Goal: Task Accomplishment & Management: Manage account settings

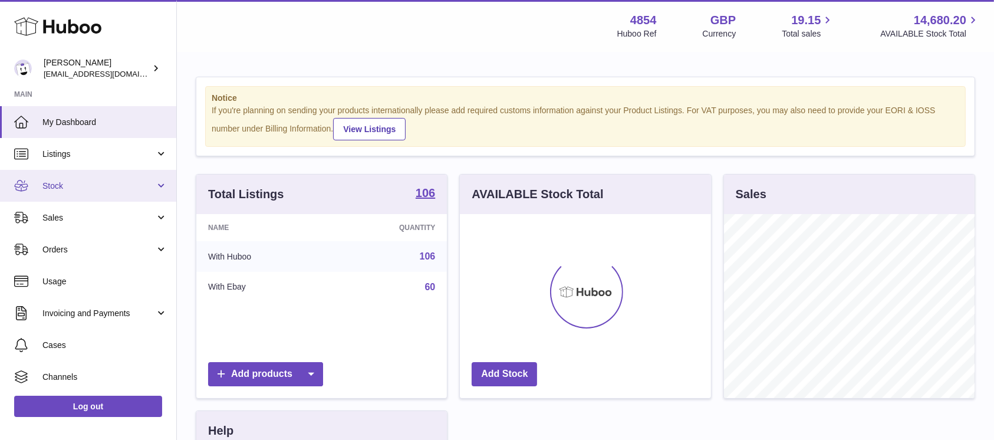
click at [132, 187] on span "Stock" at bounding box center [98, 185] width 113 height 11
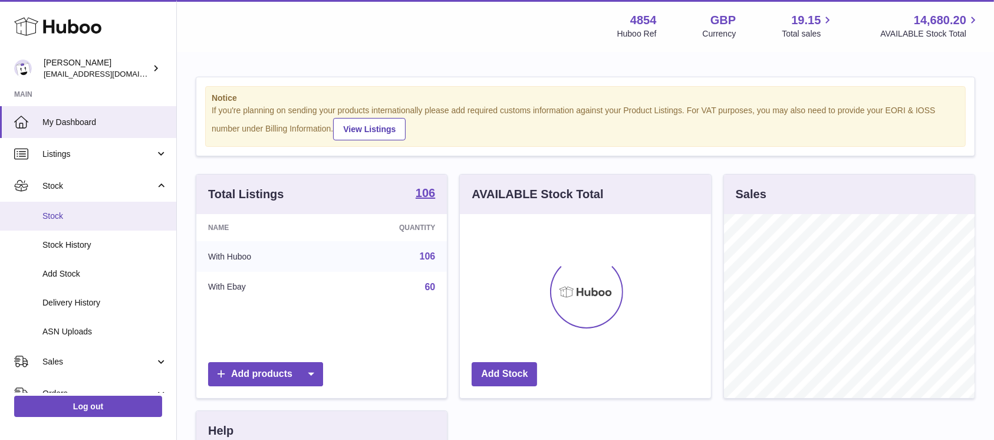
click at [104, 220] on span "Stock" at bounding box center [104, 215] width 125 height 11
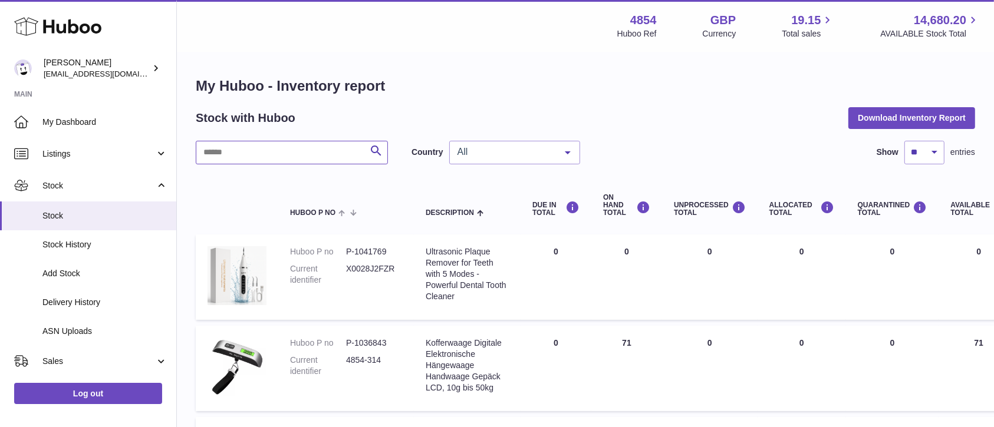
click at [284, 150] on input "text" at bounding box center [292, 153] width 192 height 24
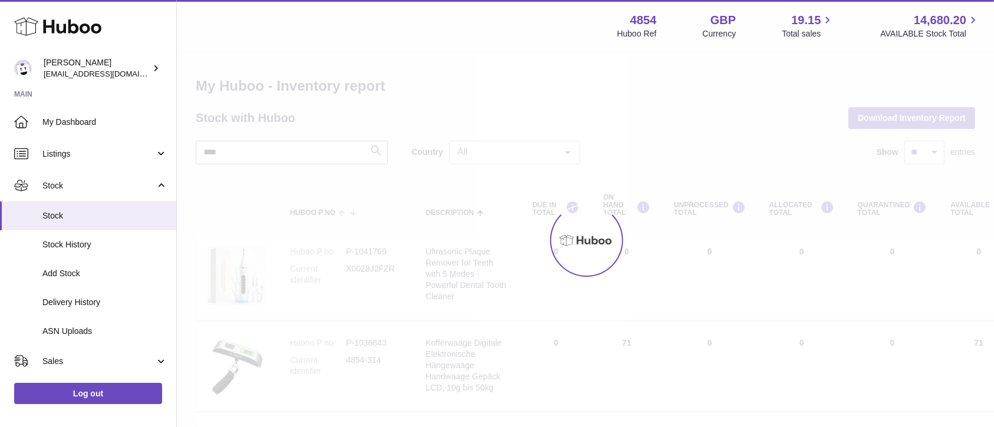
type input "****"
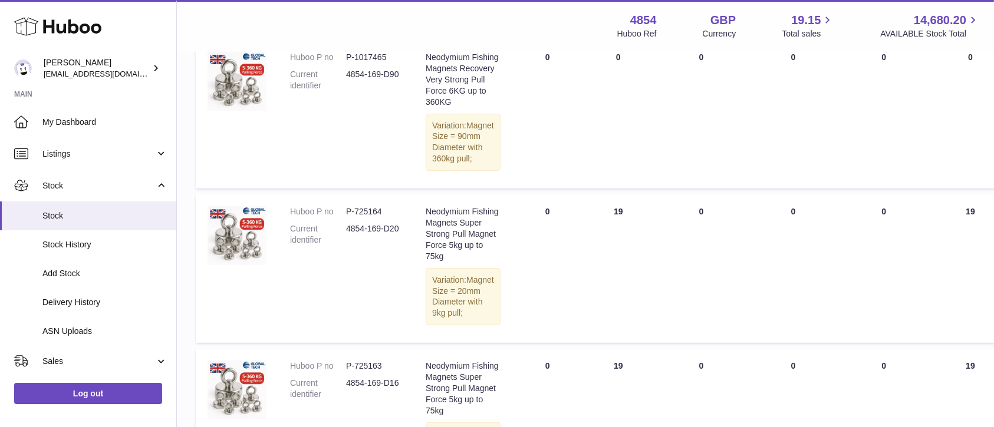
scroll to position [106, 0]
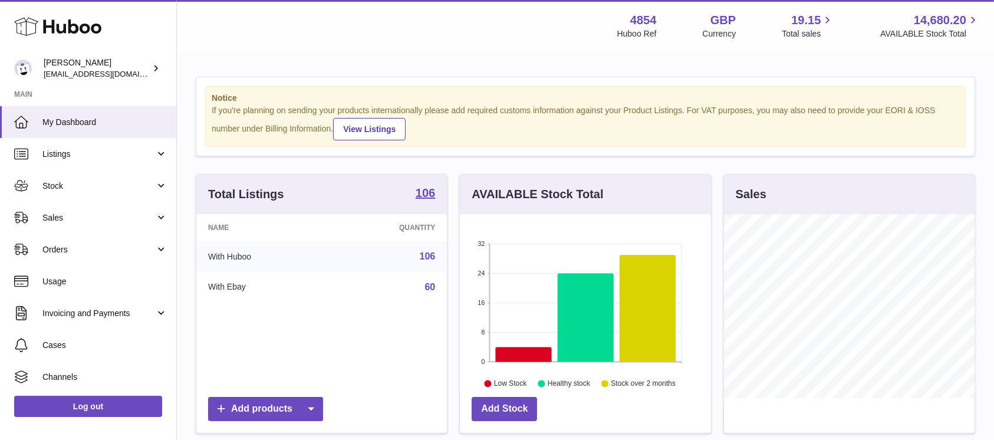
scroll to position [184, 251]
click at [134, 215] on span "Sales" at bounding box center [98, 217] width 113 height 11
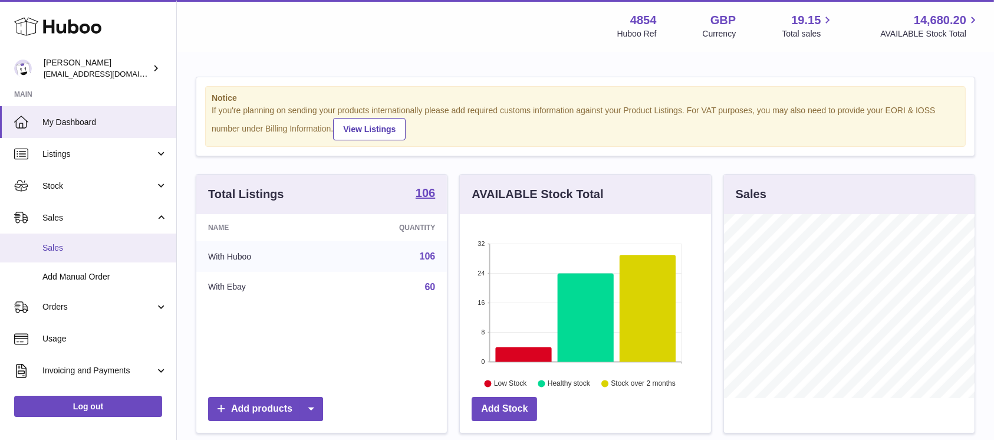
click at [122, 245] on span "Sales" at bounding box center [104, 247] width 125 height 11
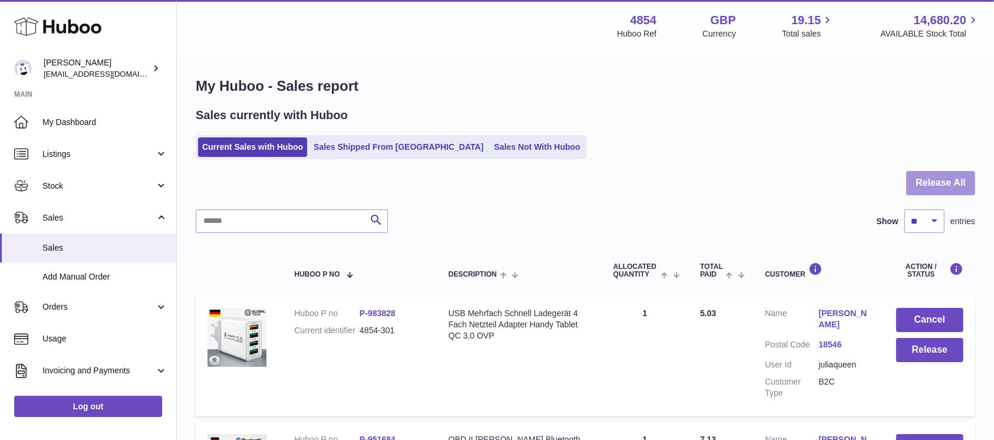
click at [930, 173] on button "Release All" at bounding box center [940, 183] width 69 height 24
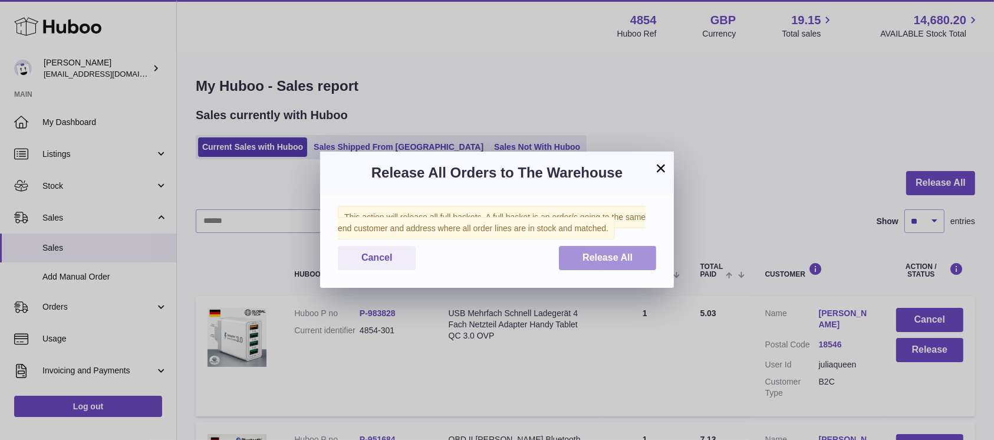
click at [561, 252] on button "Release All" at bounding box center [607, 258] width 97 height 24
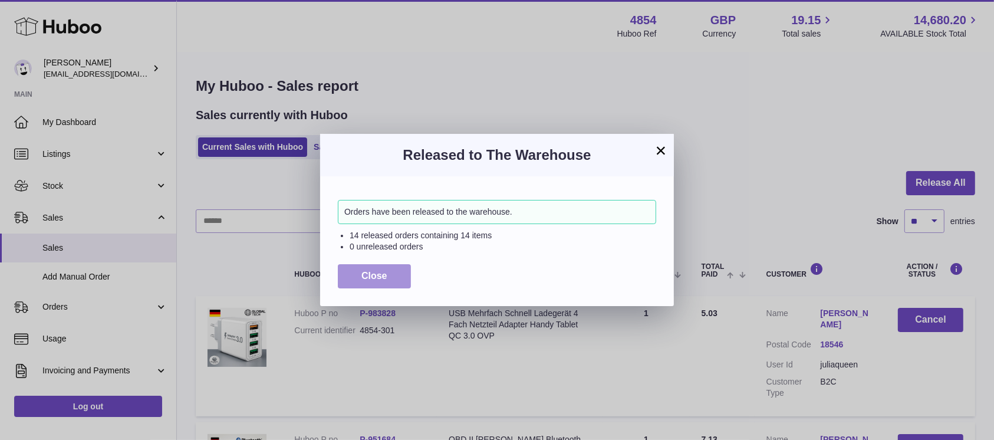
click at [375, 277] on span "Close" at bounding box center [374, 276] width 26 height 10
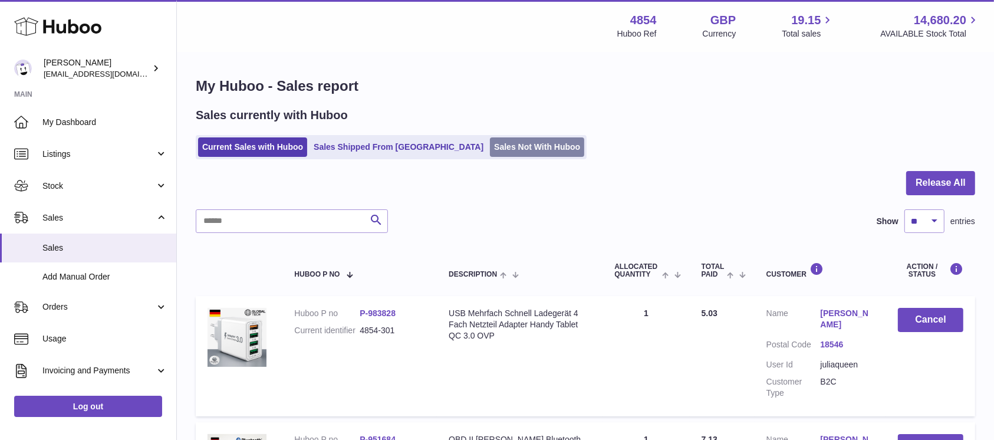
click at [490, 145] on link "Sales Not With Huboo" at bounding box center [537, 146] width 94 height 19
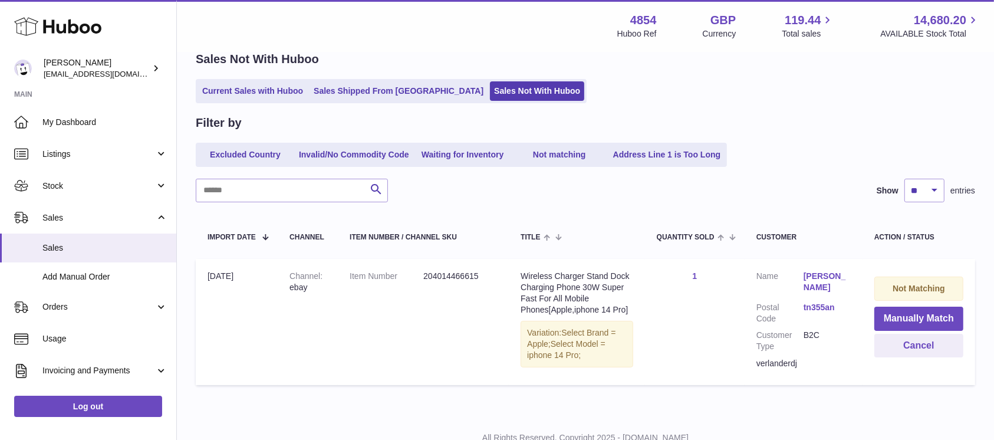
scroll to position [99, 0]
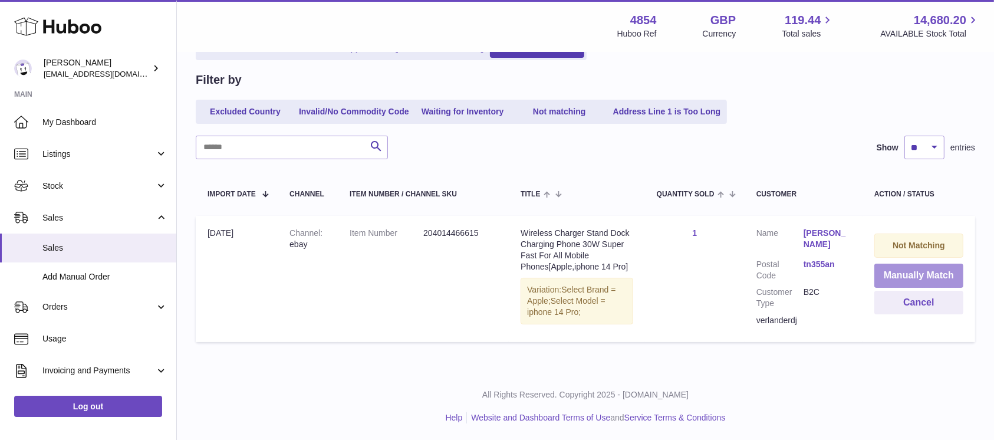
click at [913, 275] on button "Manually Match" at bounding box center [918, 275] width 89 height 24
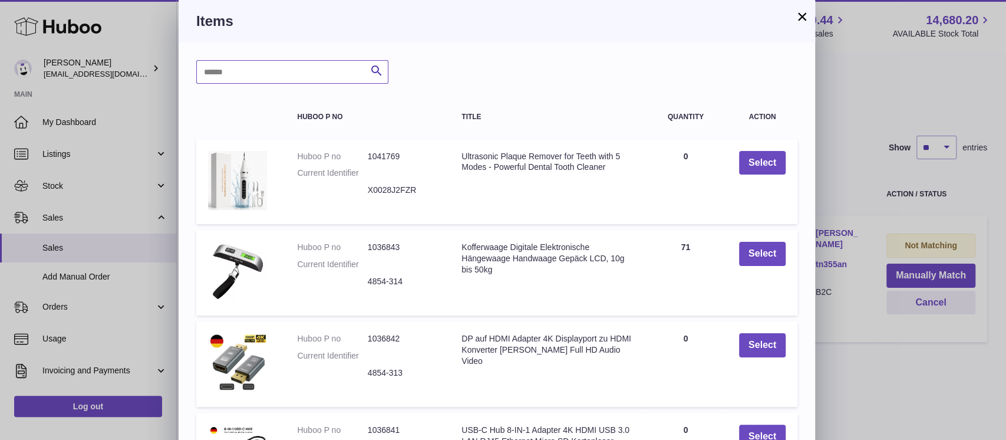
click at [253, 71] on input "text" at bounding box center [292, 72] width 192 height 24
type input "*****"
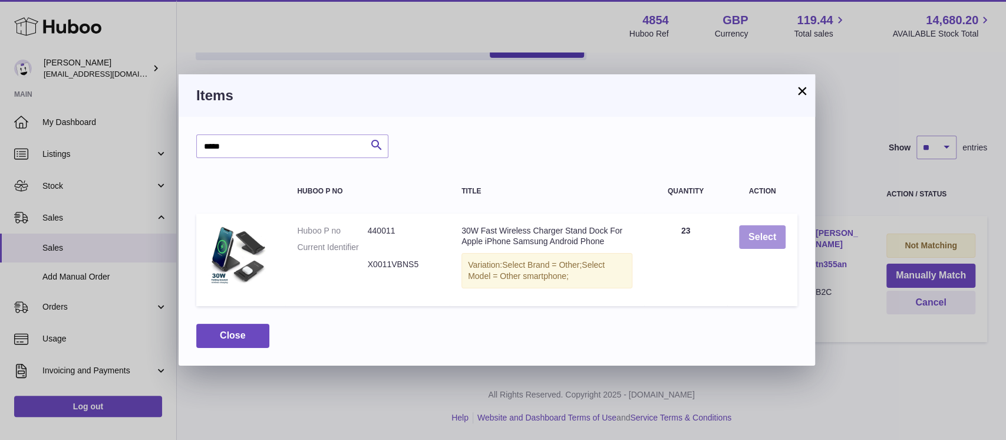
click at [751, 226] on button "Select" at bounding box center [762, 237] width 47 height 24
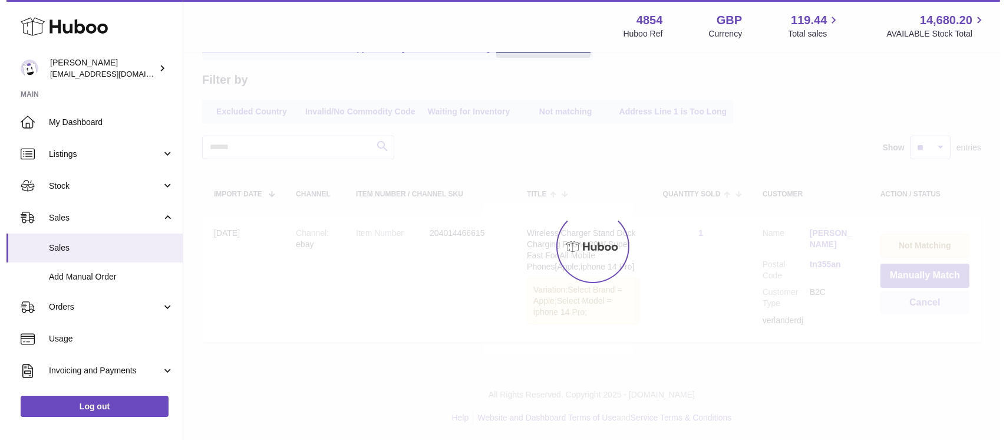
scroll to position [0, 0]
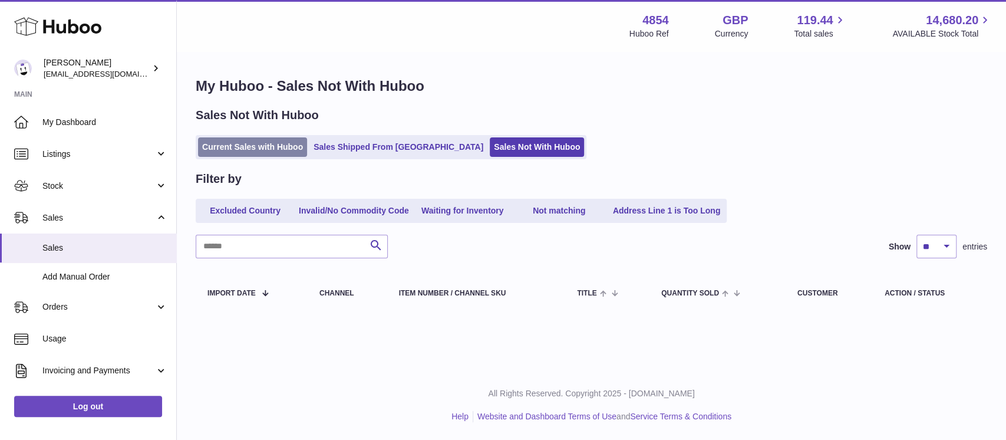
click at [256, 146] on link "Current Sales with Huboo" at bounding box center [252, 146] width 109 height 19
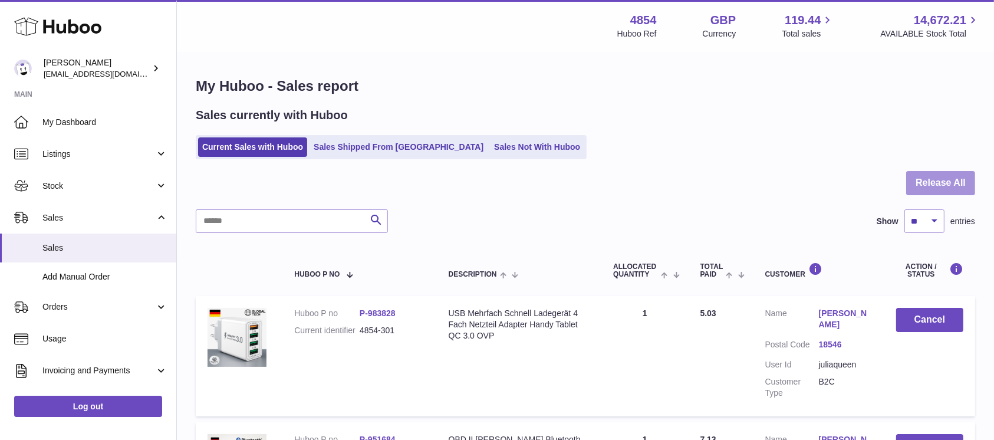
click at [921, 187] on button "Release All" at bounding box center [940, 183] width 69 height 24
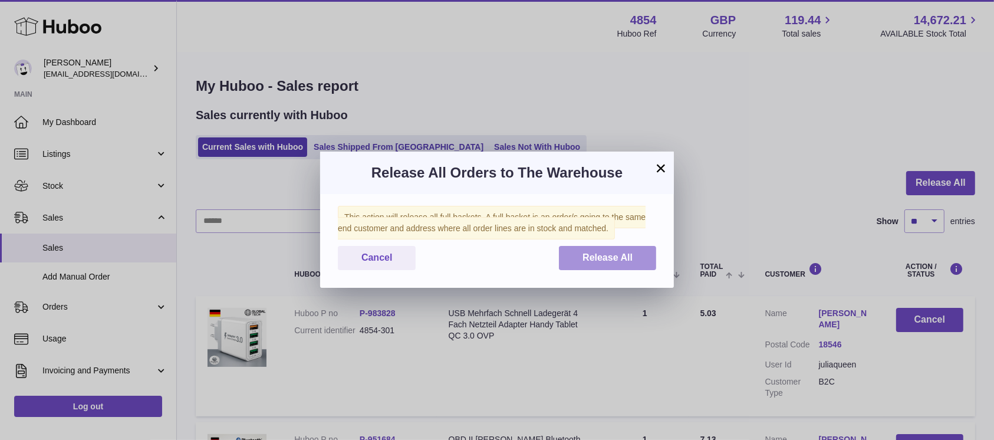
click at [595, 250] on button "Release All" at bounding box center [607, 258] width 97 height 24
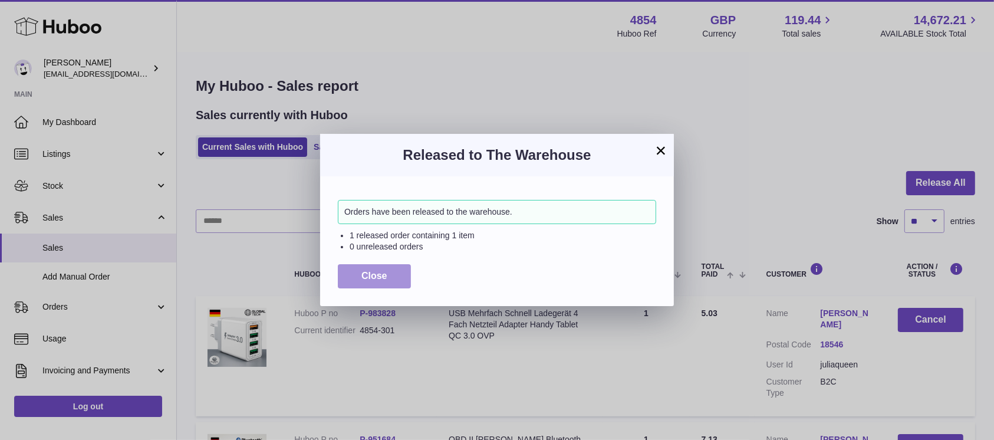
click at [392, 275] on button "Close" at bounding box center [374, 276] width 73 height 24
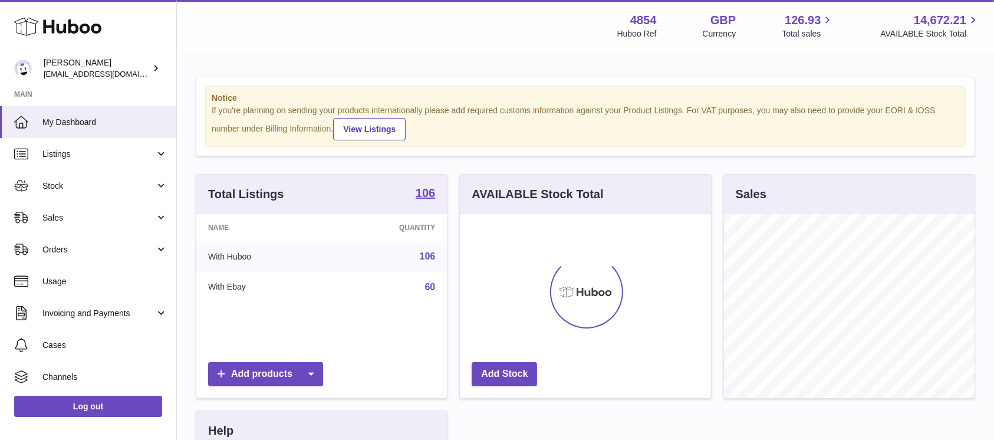
scroll to position [184, 251]
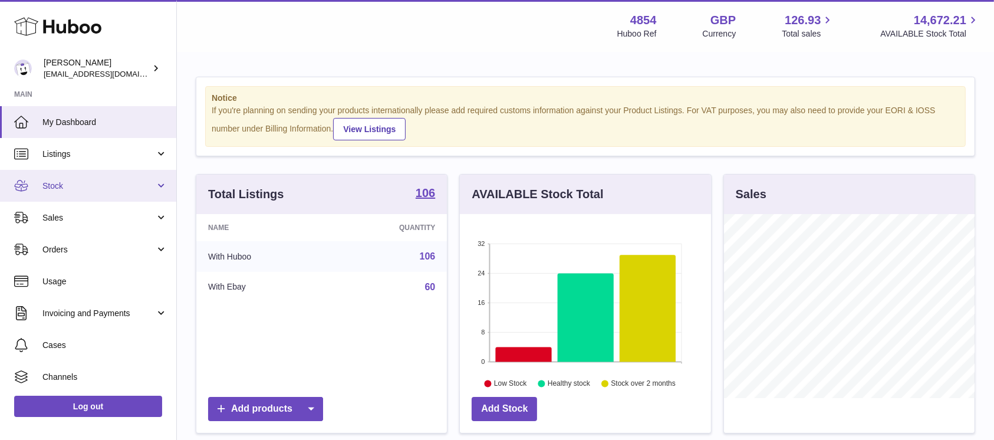
click at [141, 196] on link "Stock" at bounding box center [88, 186] width 176 height 32
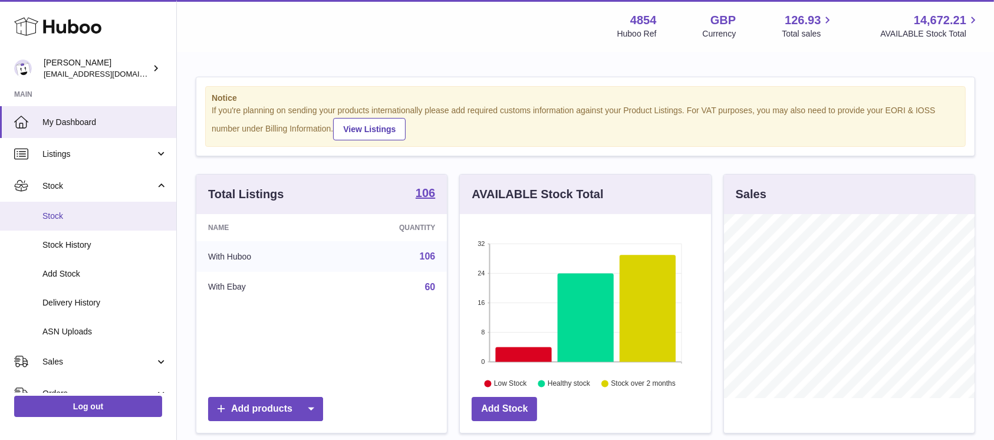
click at [124, 215] on span "Stock" at bounding box center [104, 215] width 125 height 11
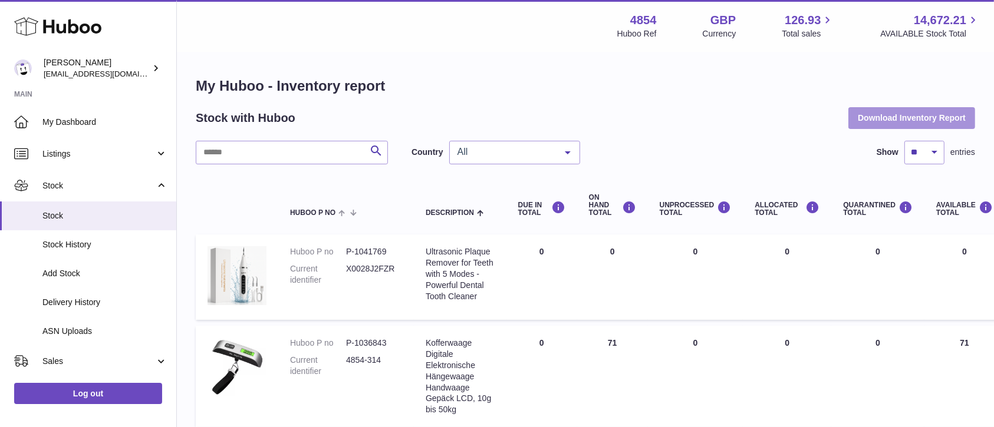
click at [915, 120] on button "Download Inventory Report" at bounding box center [911, 117] width 127 height 21
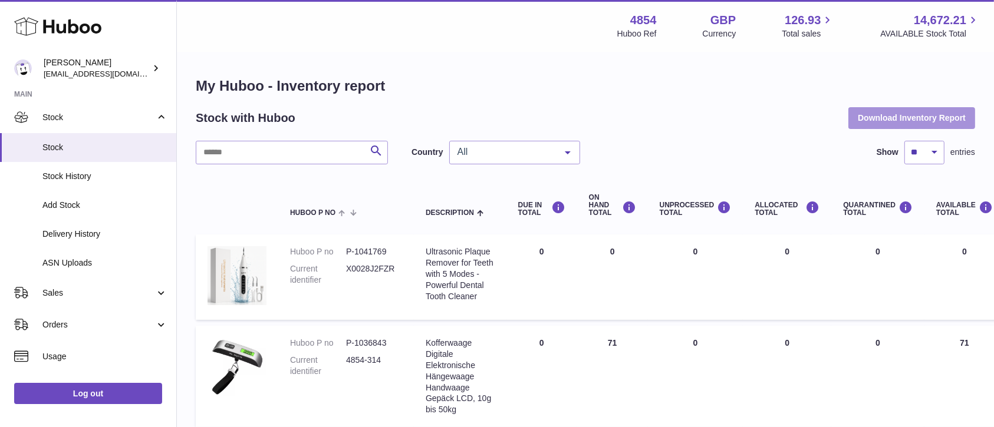
scroll to position [207, 0]
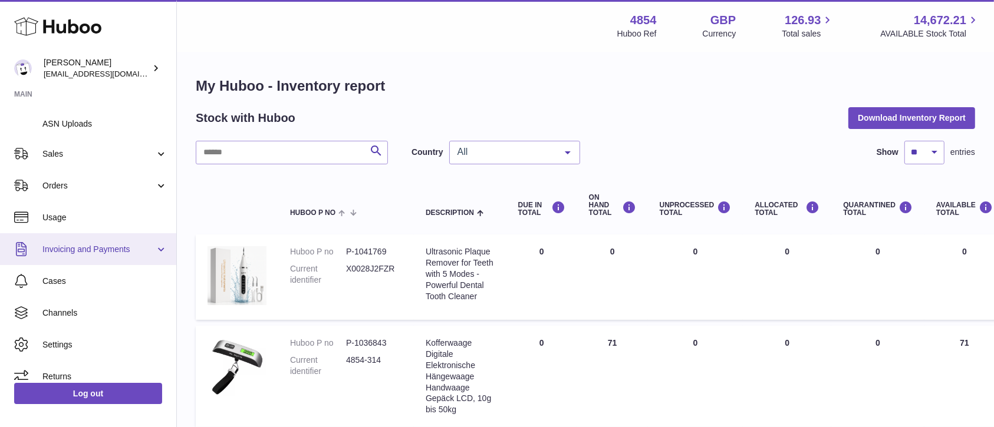
click at [124, 244] on span "Invoicing and Payments" at bounding box center [98, 249] width 113 height 11
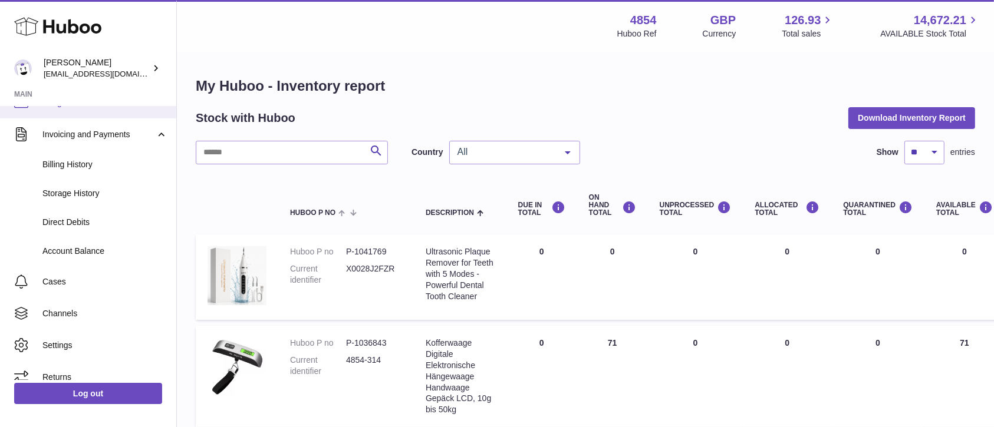
scroll to position [165, 0]
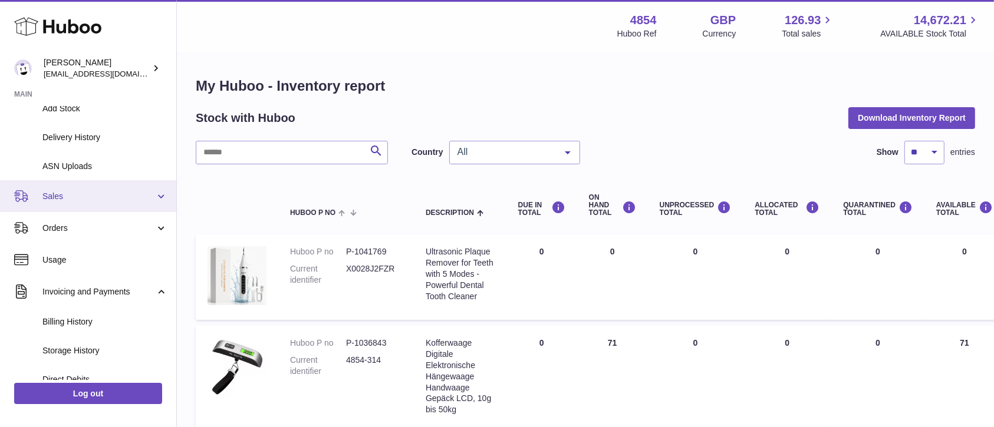
click at [125, 197] on span "Sales" at bounding box center [98, 196] width 113 height 11
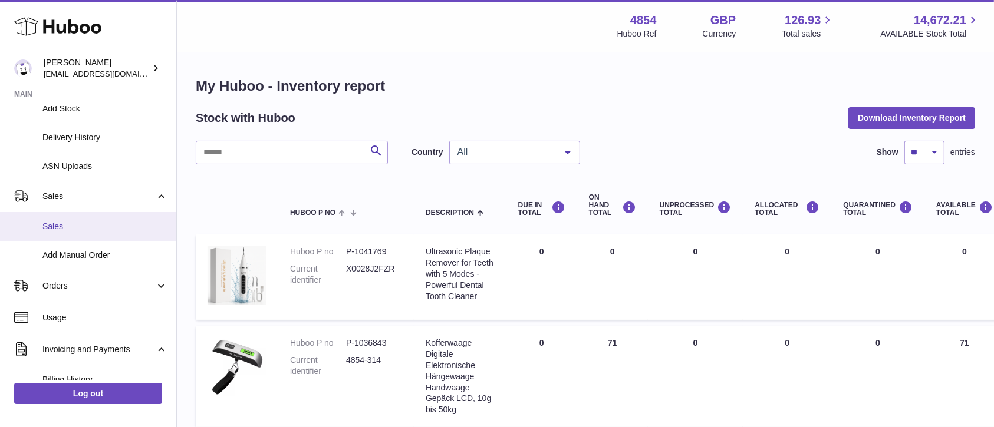
click at [117, 224] on span "Sales" at bounding box center [104, 226] width 125 height 11
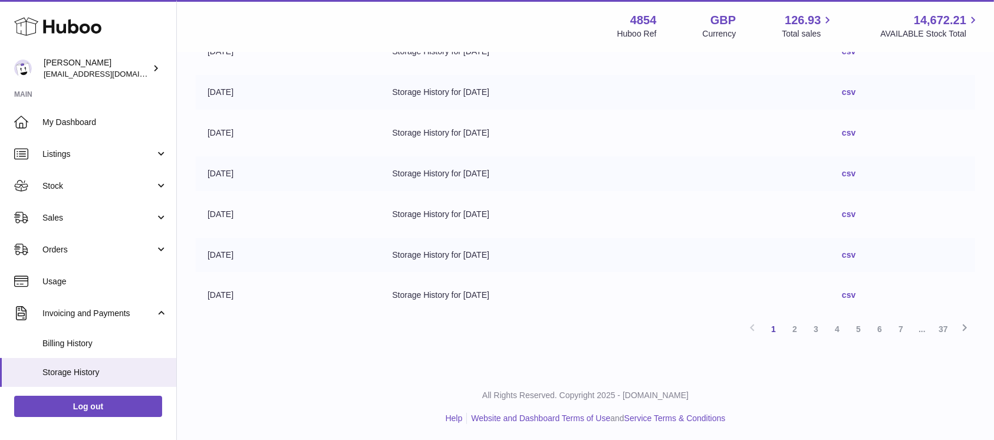
scroll to position [85, 0]
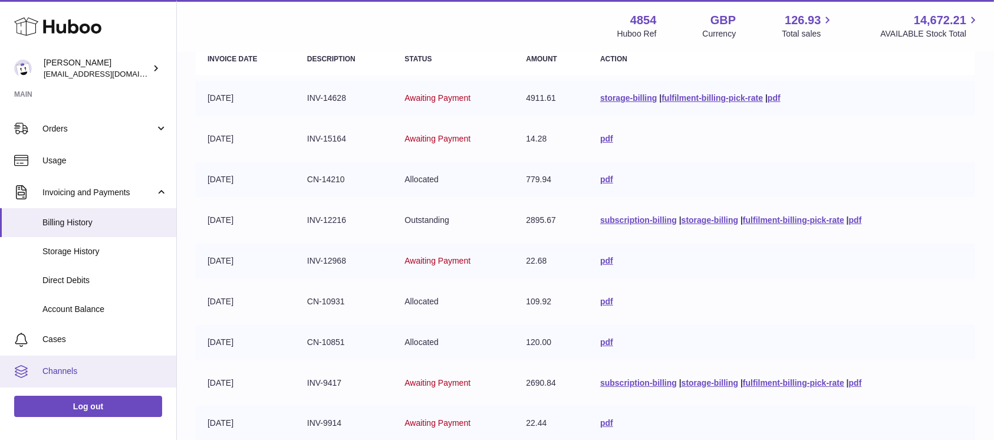
scroll to position [157, 0]
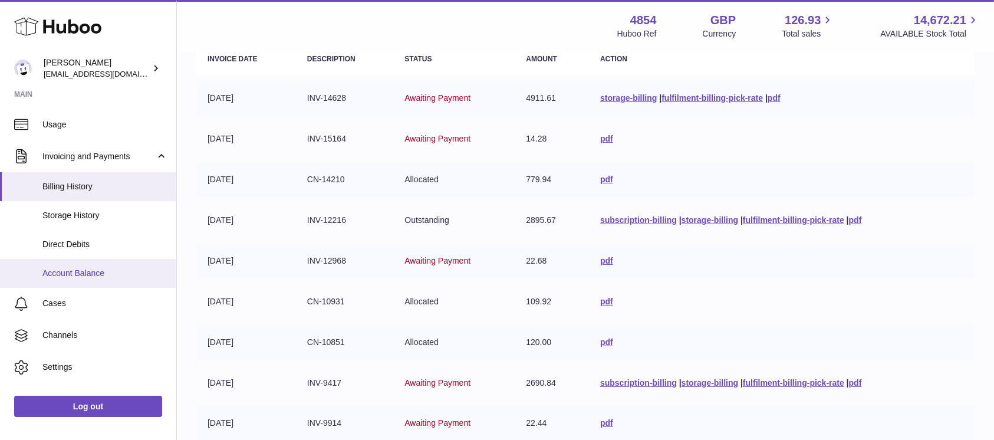
click at [100, 268] on span "Account Balance" at bounding box center [104, 273] width 125 height 11
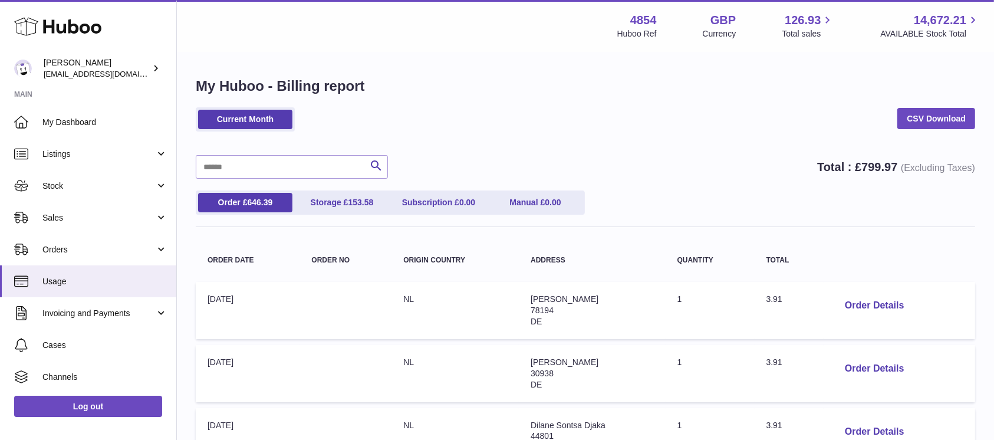
click at [642, 140] on div "Current Month CSV Download" at bounding box center [585, 125] width 779 height 36
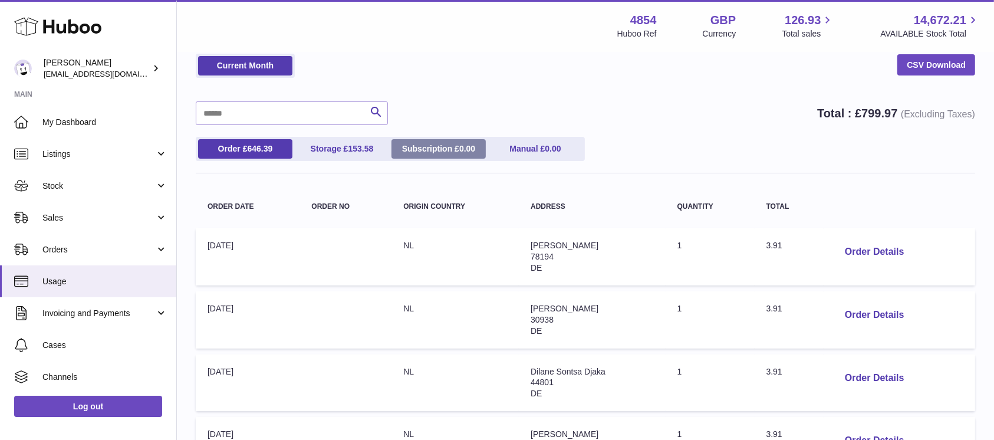
scroll to position [78, 0]
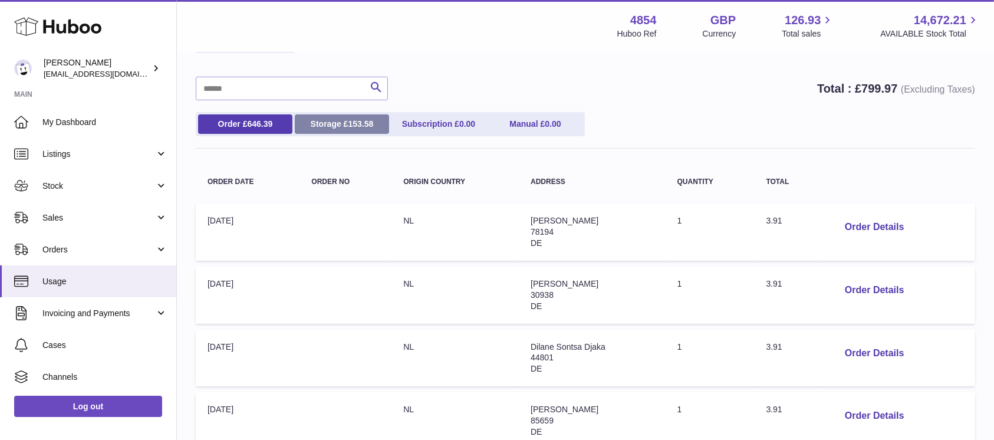
click at [333, 123] on link "Storage £ 153.58" at bounding box center [342, 123] width 94 height 19
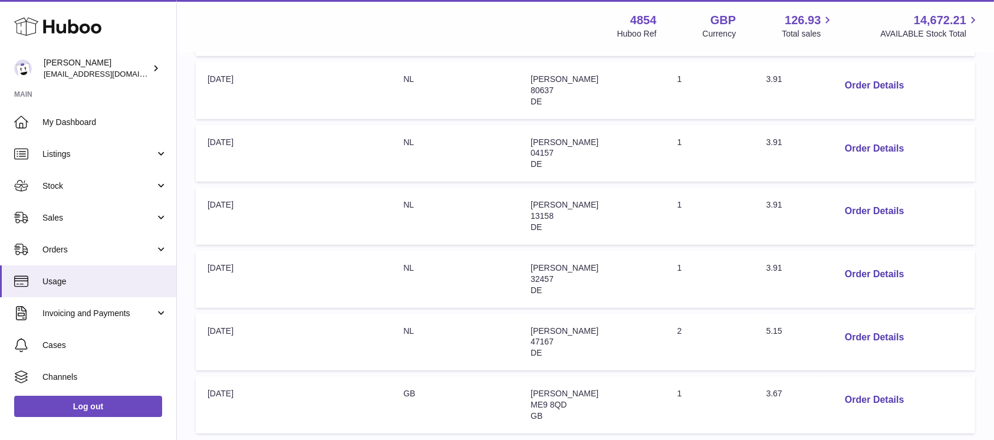
scroll to position [592, 0]
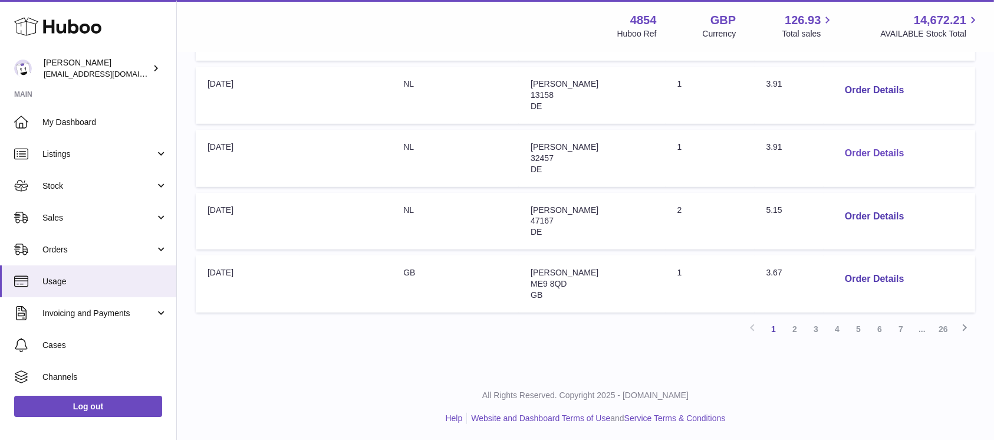
click at [889, 153] on button "Order Details" at bounding box center [874, 153] width 78 height 24
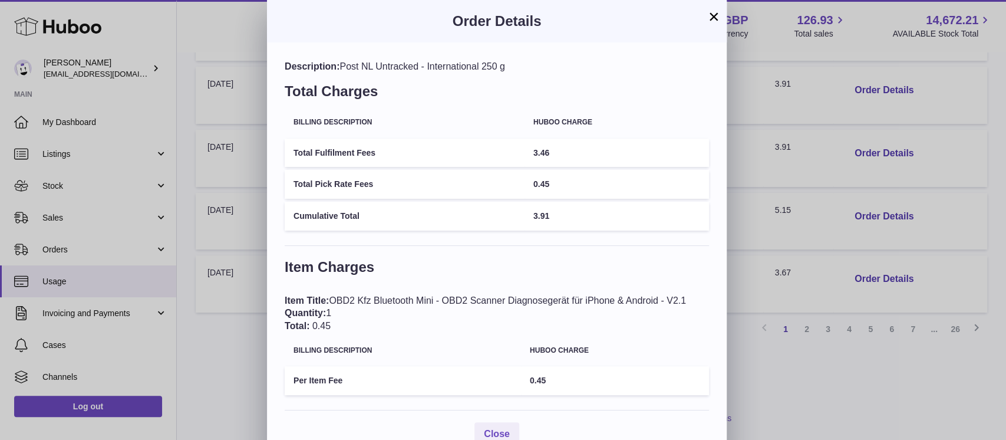
click at [713, 20] on button "×" at bounding box center [714, 16] width 14 height 14
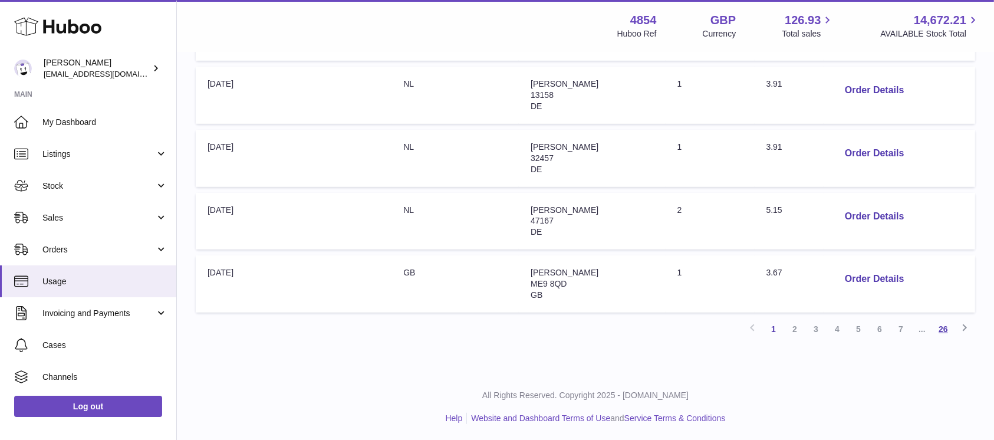
click at [935, 321] on link "26" at bounding box center [942, 328] width 21 height 21
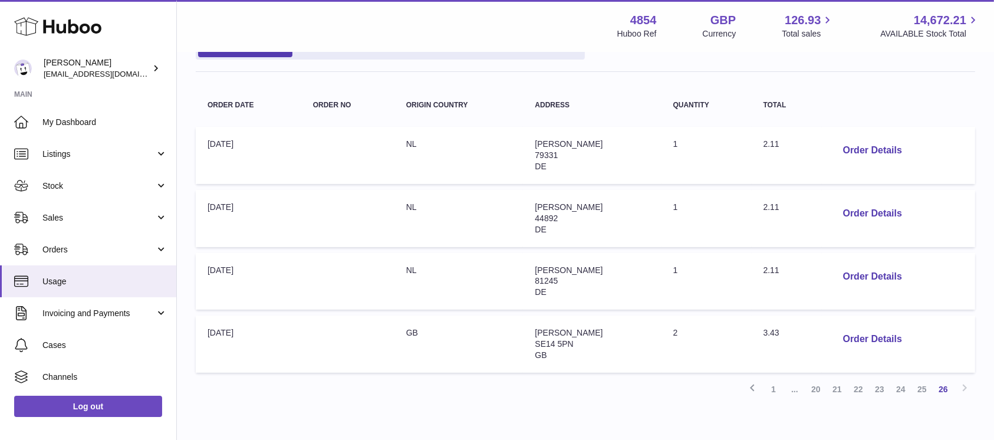
scroll to position [216, 0]
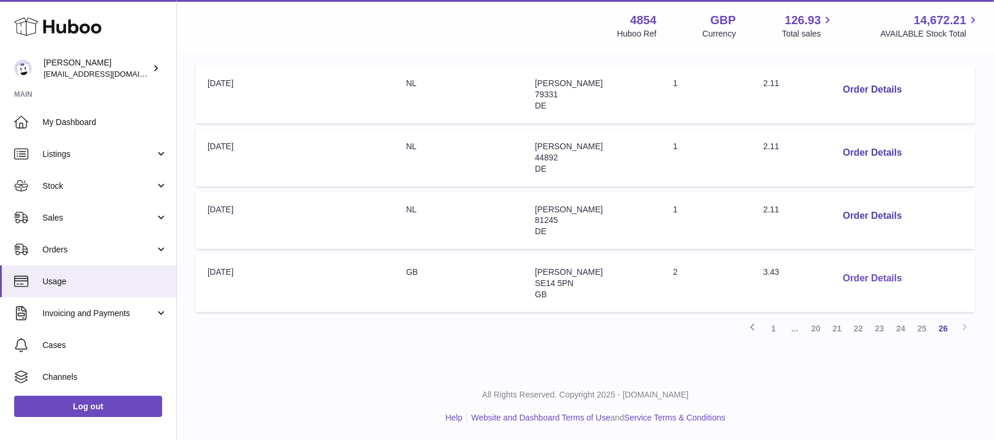
click at [865, 271] on button "Order Details" at bounding box center [872, 278] width 78 height 24
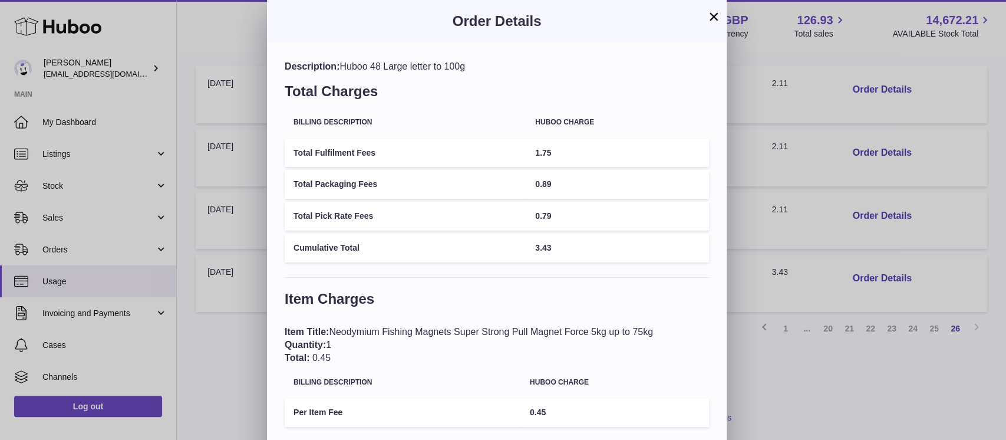
click at [710, 17] on button "×" at bounding box center [714, 16] width 14 height 14
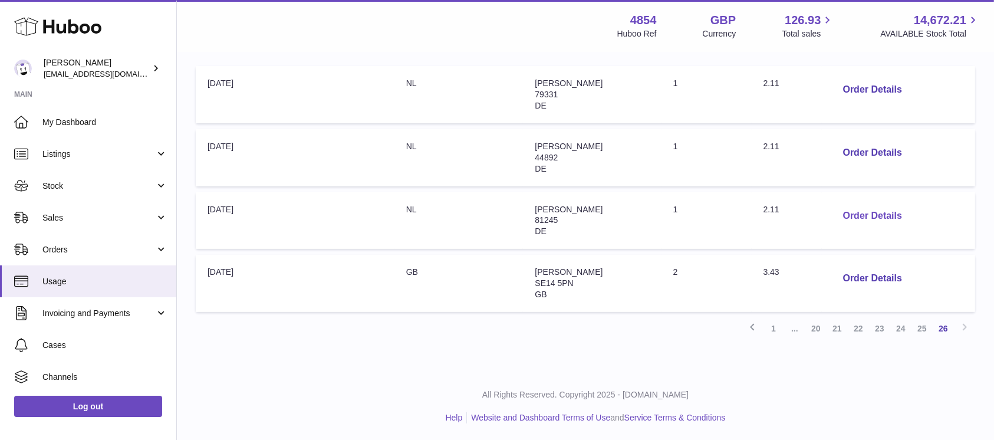
click at [878, 219] on button "Order Details" at bounding box center [872, 216] width 78 height 24
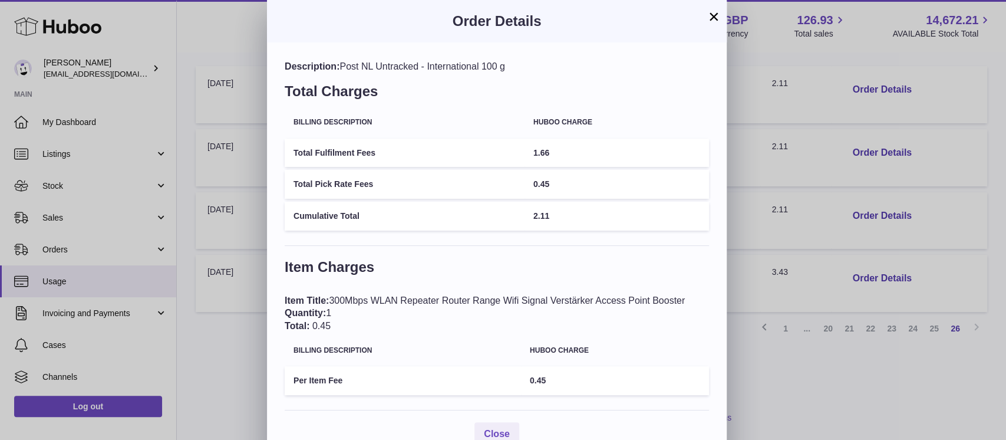
click at [712, 19] on button "×" at bounding box center [714, 16] width 14 height 14
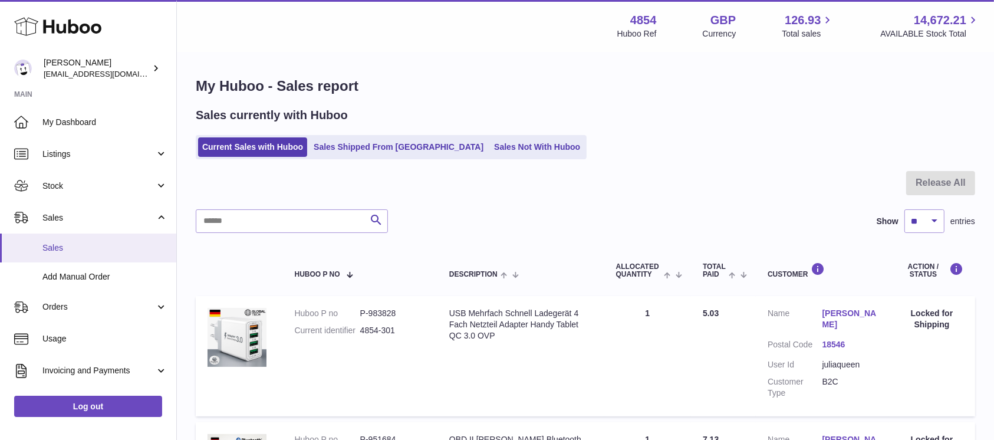
click at [108, 242] on span "Sales" at bounding box center [104, 247] width 125 height 11
